Goal: Check status: Check status

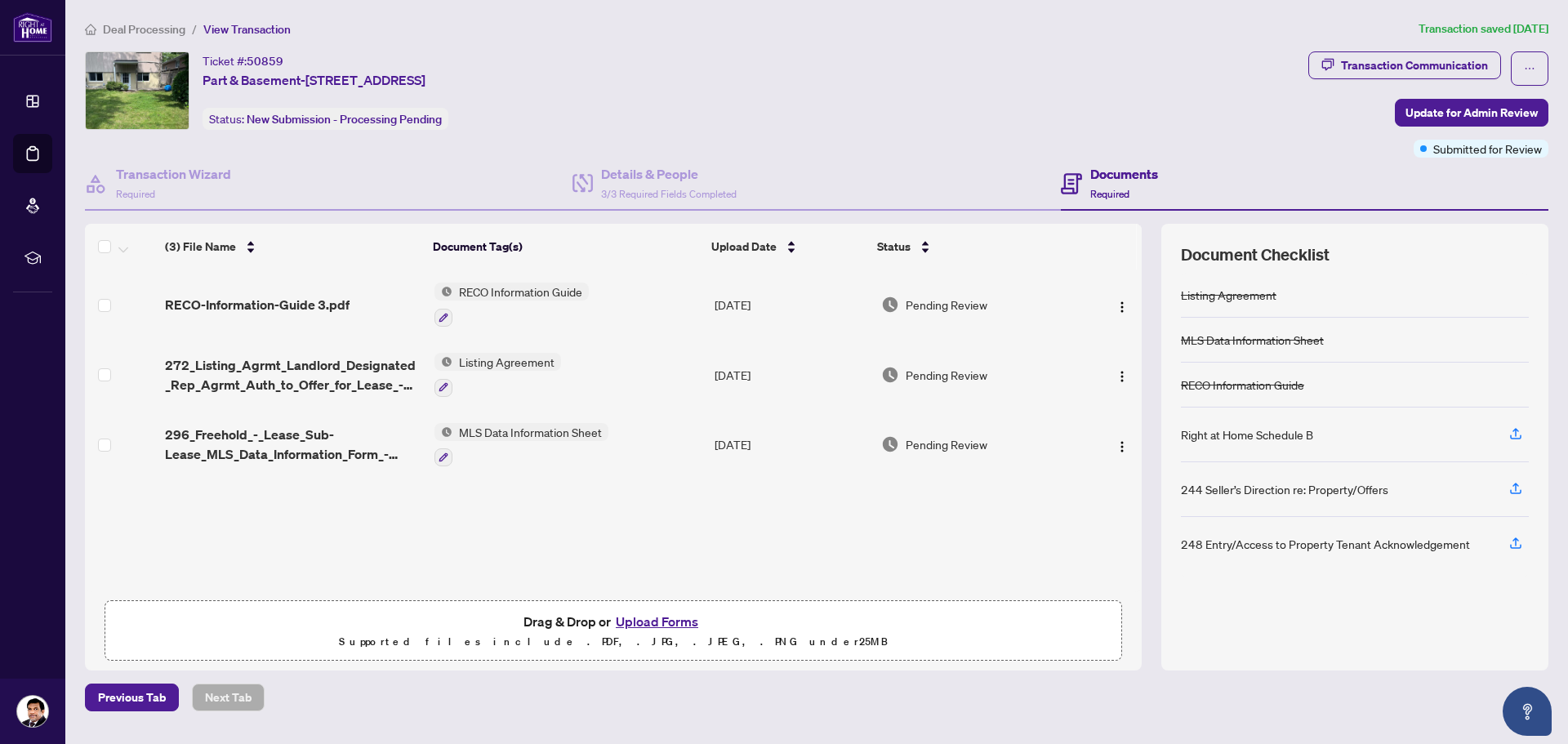
click at [895, 75] on div "Ticket #: 50859 Part & Basement-[STREET_ADDRESS] Status: New Submission - Proce…" at bounding box center [693, 90] width 1217 height 79
click at [974, 305] on span "Document Needs Work" at bounding box center [965, 304] width 118 height 18
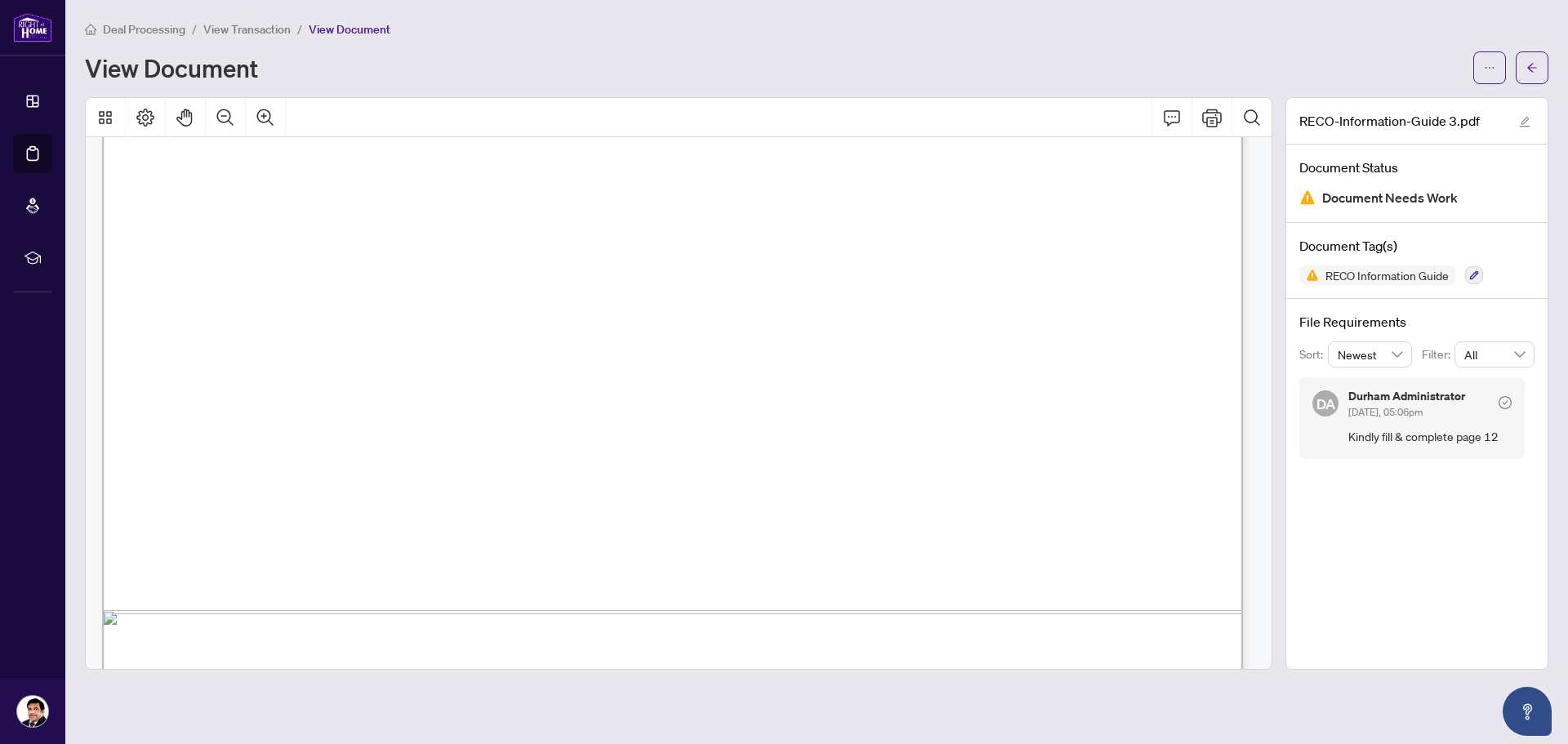
scroll to position [13771, 0]
